Goal: Transaction & Acquisition: Purchase product/service

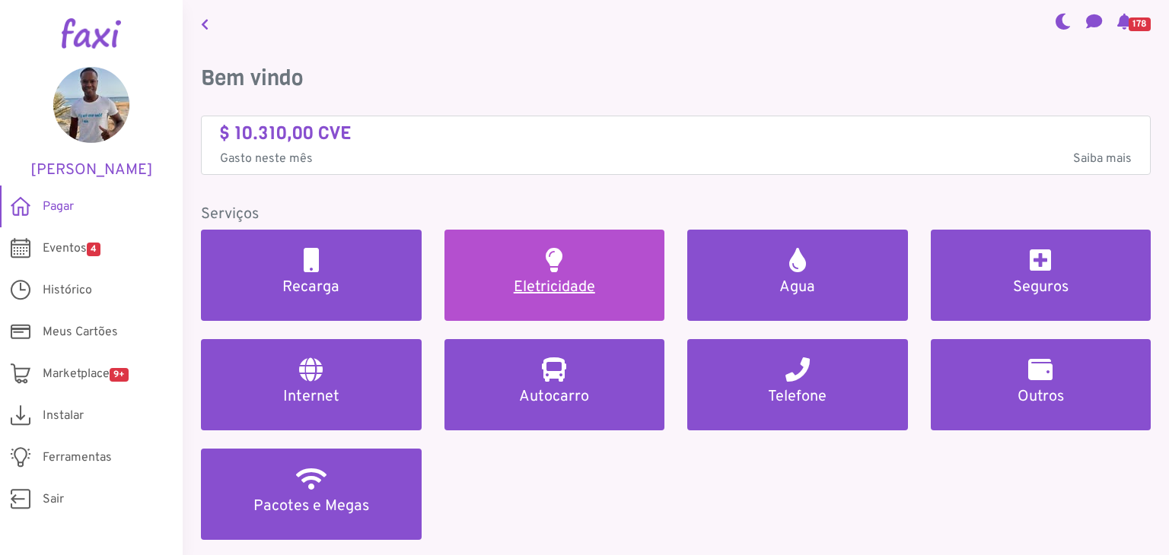
click at [539, 240] on link "Eletricidade" at bounding box center [554, 275] width 221 height 91
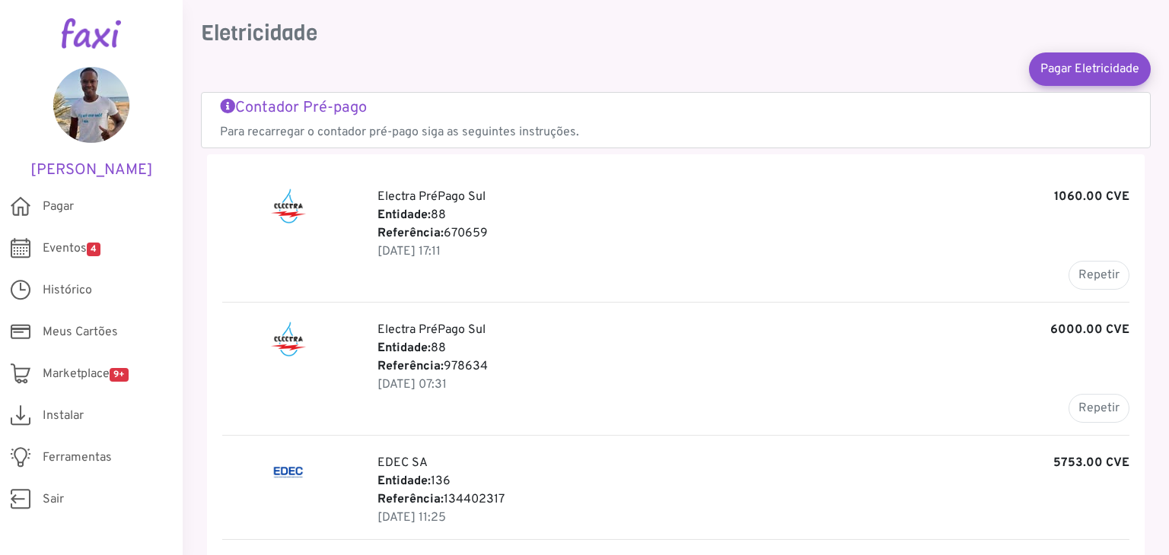
scroll to position [50, 0]
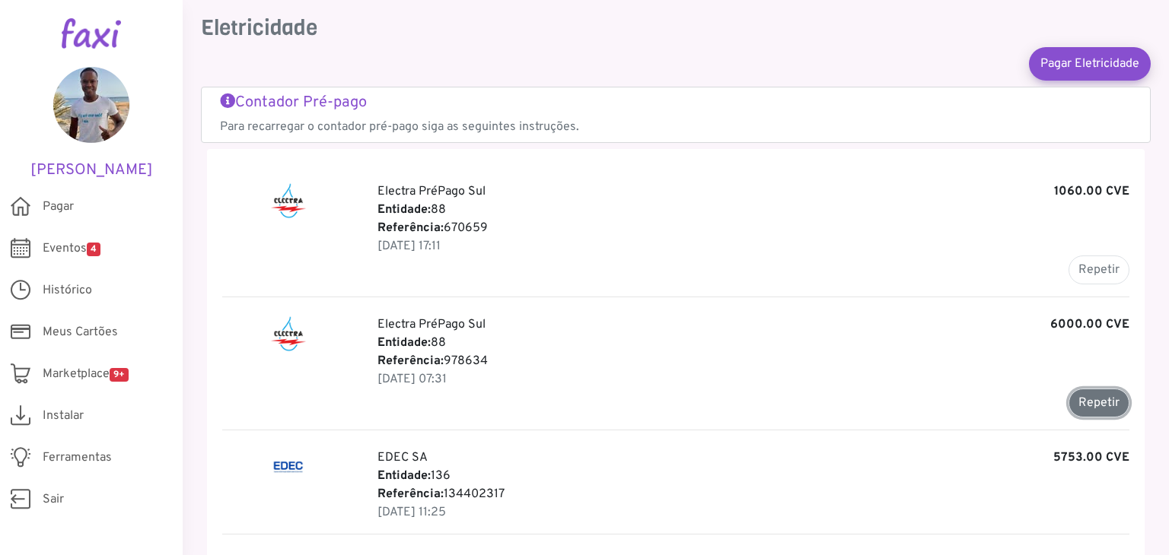
click at [1087, 409] on button "Repetir" at bounding box center [1098, 403] width 61 height 29
type input "******"
type input "*******"
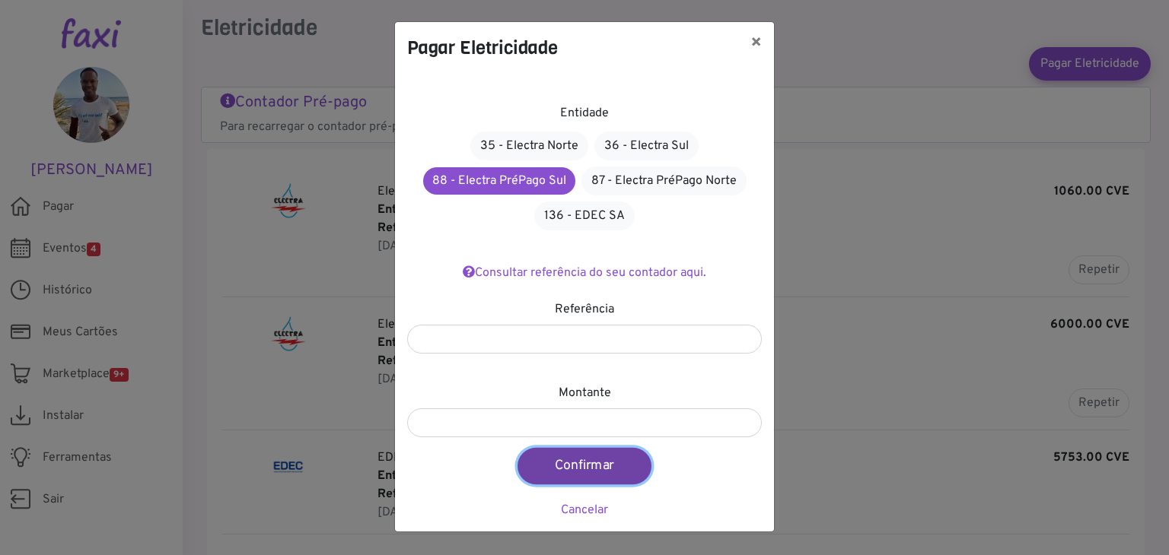
click at [564, 470] on button "Confirmar" at bounding box center [584, 466] width 134 height 37
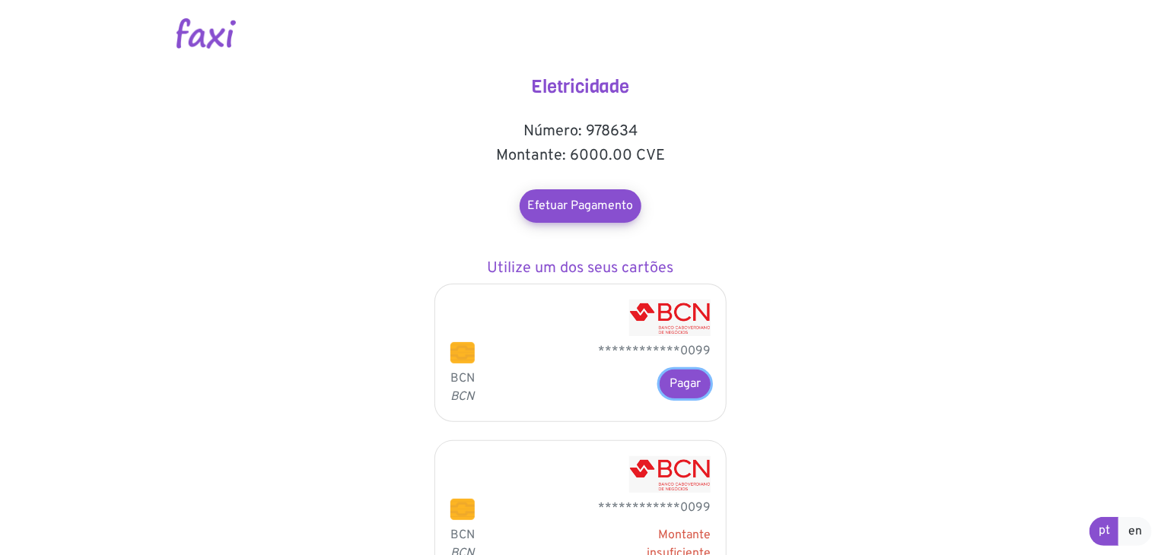
click at [692, 385] on button "Pagar" at bounding box center [685, 384] width 51 height 29
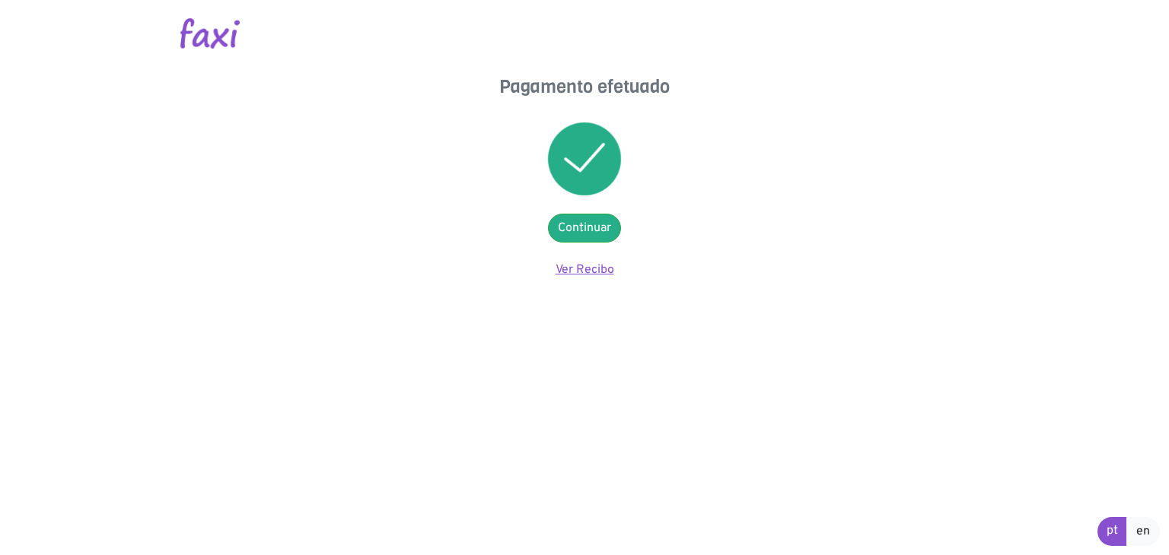
click at [583, 267] on link "Ver Recibo" at bounding box center [584, 270] width 59 height 15
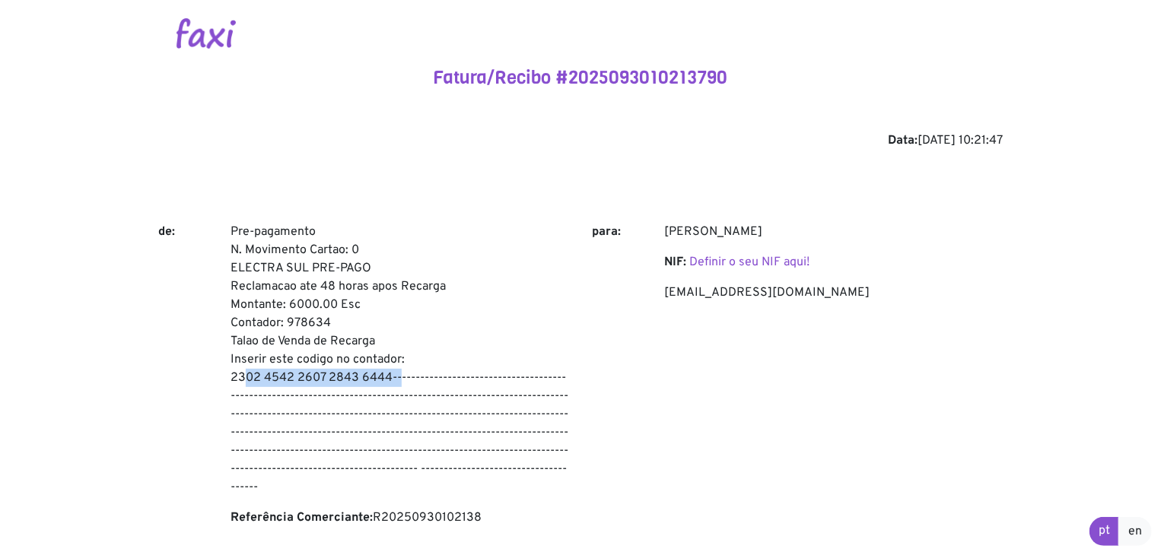
drag, startPoint x: 230, startPoint y: 378, endPoint x: 390, endPoint y: 372, distance: 159.9
click at [390, 372] on div "Pre-pagamento N. Movimento Cartao: 0 ELECTRA SUL PRE-PAGO Reclamacao ate 48 hor…" at bounding box center [399, 381] width 361 height 317
copy p "2302 4542 2607 2843 6444"
